Goal: Task Accomplishment & Management: Use online tool/utility

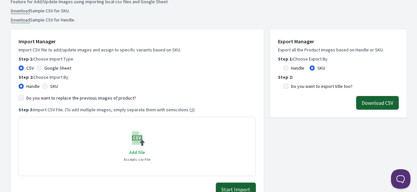
scroll to position [98, 0]
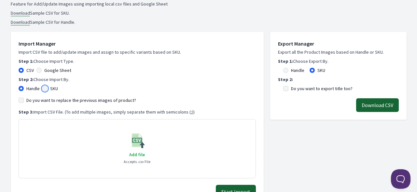
click at [47, 87] on input "SKU" at bounding box center [44, 88] width 5 height 5
radio input "true"
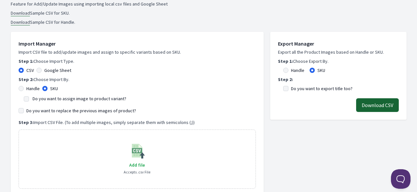
click at [30, 88] on label "Handle" at bounding box center [32, 88] width 13 height 7
click at [24, 88] on input "Handle" at bounding box center [21, 88] width 5 height 5
radio input "true"
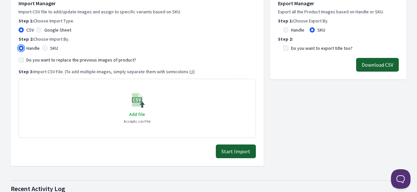
scroll to position [65, 0]
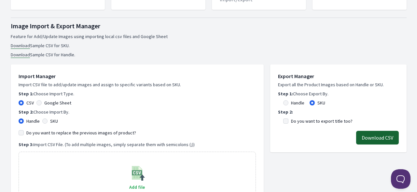
click at [290, 102] on div "Handle" at bounding box center [294, 103] width 32 height 7
click at [285, 104] on input "Handle" at bounding box center [285, 102] width 5 height 5
radio input "true"
click at [301, 123] on label "Do you want to export title too?" at bounding box center [322, 121] width 62 height 7
click at [288, 123] on input "Do you want to export title too?" at bounding box center [285, 120] width 5 height 5
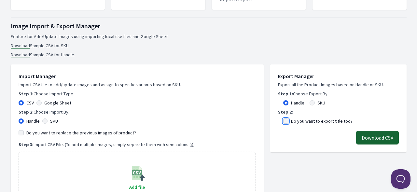
checkbox input "true"
click at [373, 134] on button "Download CSV" at bounding box center [377, 138] width 43 height 14
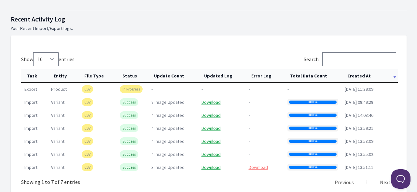
scroll to position [326, 0]
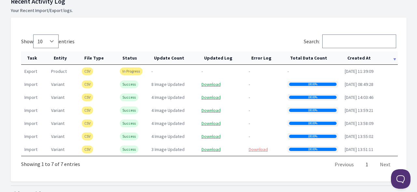
click at [360, 59] on th "Created At" at bounding box center [369, 57] width 56 height 13
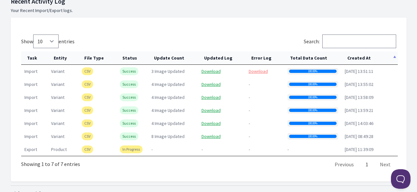
click at [357, 56] on th "Created At" at bounding box center [369, 57] width 56 height 13
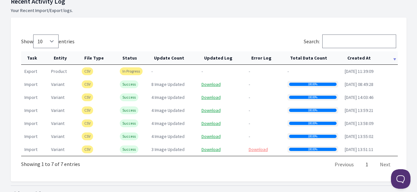
click at [357, 60] on th "Created At" at bounding box center [369, 57] width 56 height 13
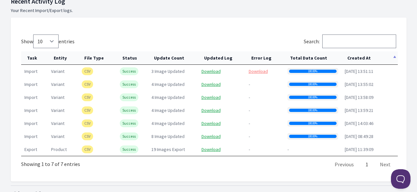
click at [357, 60] on th "Created At" at bounding box center [369, 57] width 56 height 13
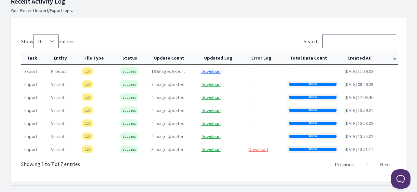
click at [210, 70] on link "Download" at bounding box center [210, 71] width 19 height 6
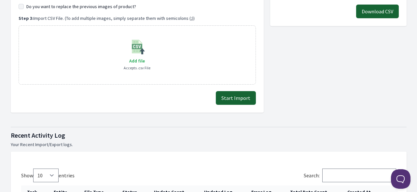
scroll to position [130, 0]
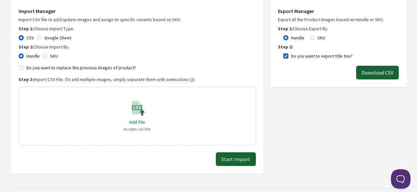
click at [43, 68] on label "Do you want to replace the previous images of product?" at bounding box center [81, 67] width 110 height 7
click at [24, 68] on input "Do you want to replace the previous images of product?" at bounding box center [21, 67] width 5 height 5
checkbox input "true"
click at [135, 124] on span "Add file" at bounding box center [137, 122] width 16 height 6
click at [145, 118] on input "Add file" at bounding box center [145, 118] width 0 height 0
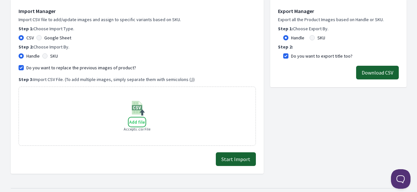
type input "C:\fakepath\export_product_299.csv"
click at [237, 160] on button "Start Import" at bounding box center [236, 159] width 40 height 14
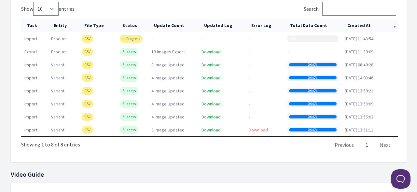
click at [365, 24] on th "Created At" at bounding box center [369, 25] width 56 height 13
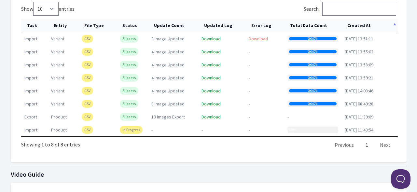
click at [364, 25] on th "Created At" at bounding box center [369, 25] width 56 height 13
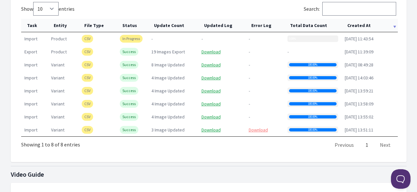
click at [364, 25] on th "Created At" at bounding box center [369, 25] width 56 height 13
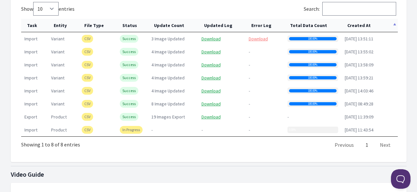
click at [364, 25] on th "Created At" at bounding box center [369, 25] width 56 height 13
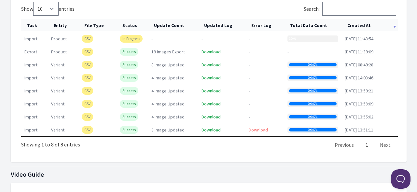
click at [359, 25] on th "Created At" at bounding box center [369, 25] width 56 height 13
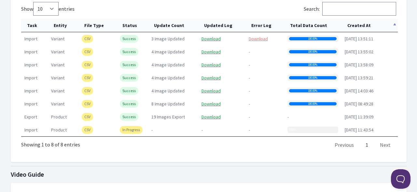
click at [359, 25] on th "Created At" at bounding box center [369, 25] width 56 height 13
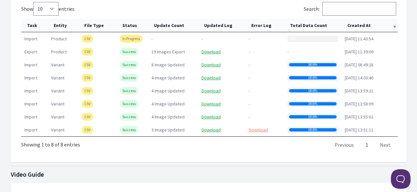
click at [359, 25] on th "Created At" at bounding box center [369, 25] width 56 height 13
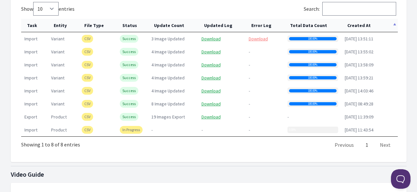
click at [359, 25] on th "Created At" at bounding box center [369, 25] width 56 height 13
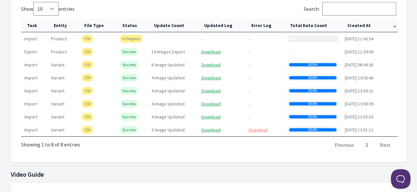
click at [366, 24] on th "Created At" at bounding box center [369, 25] width 56 height 13
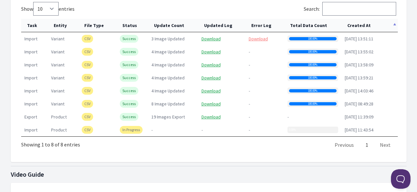
click at [366, 26] on th "Created At" at bounding box center [369, 25] width 56 height 13
